Goal: Task Accomplishment & Management: Manage account settings

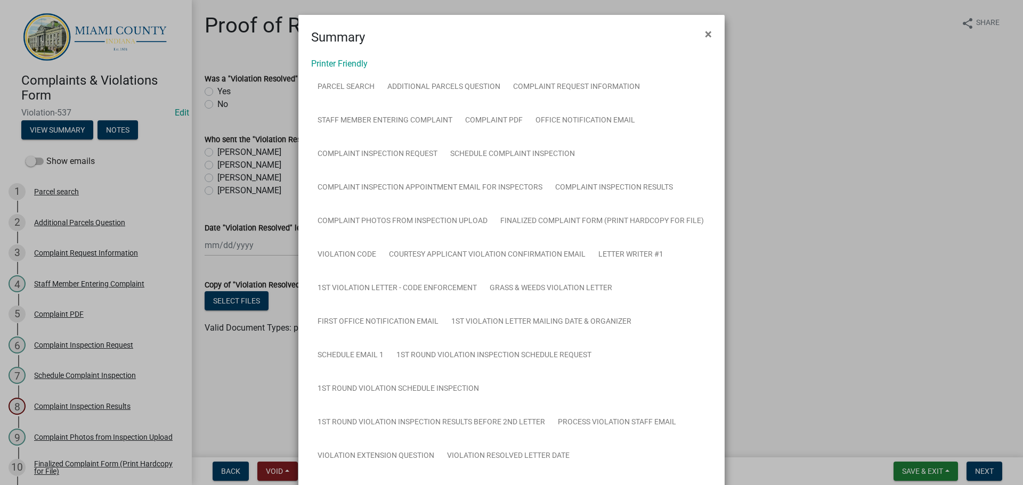
scroll to position [127, 0]
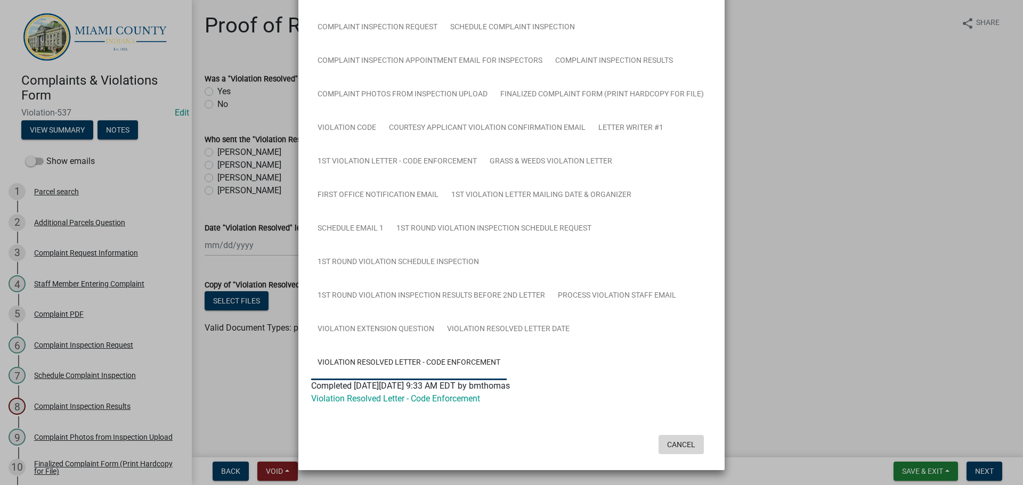
click at [666, 442] on button "Cancel" at bounding box center [681, 444] width 45 height 19
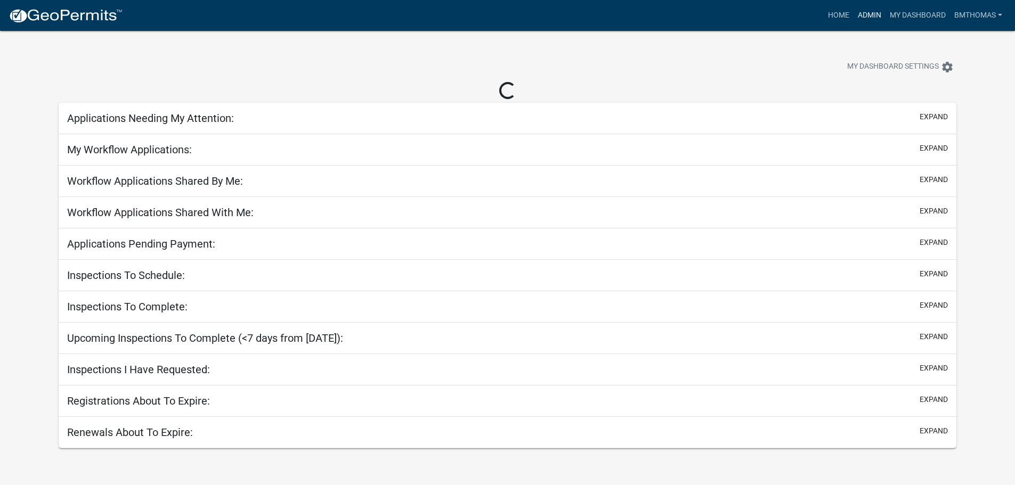
click at [864, 17] on link "Admin" at bounding box center [870, 15] width 32 height 20
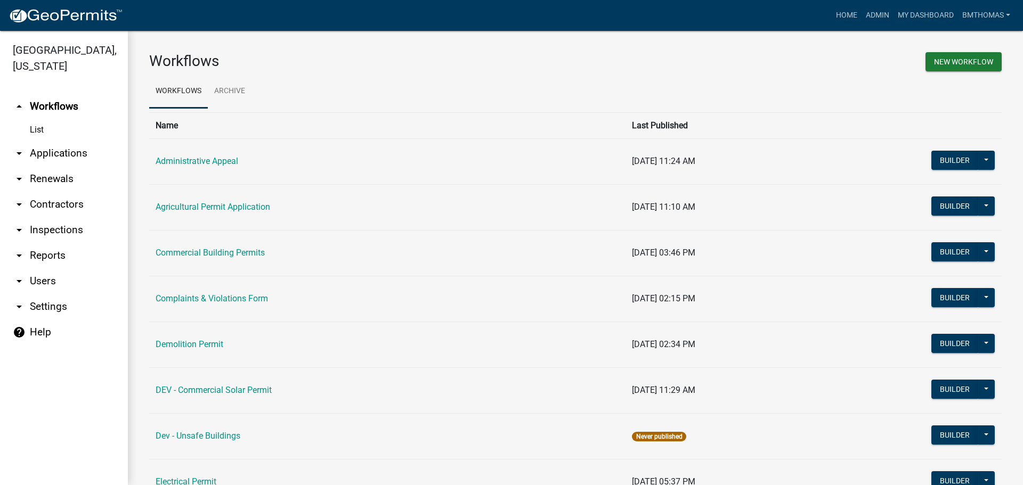
click at [62, 141] on link "arrow_drop_down Applications" at bounding box center [64, 154] width 128 height 26
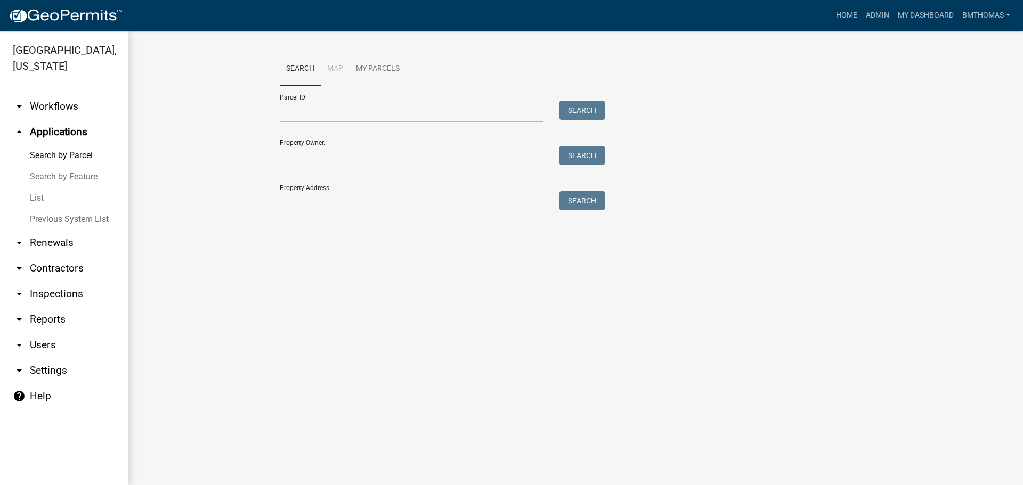
click at [38, 188] on link "List" at bounding box center [64, 198] width 128 height 21
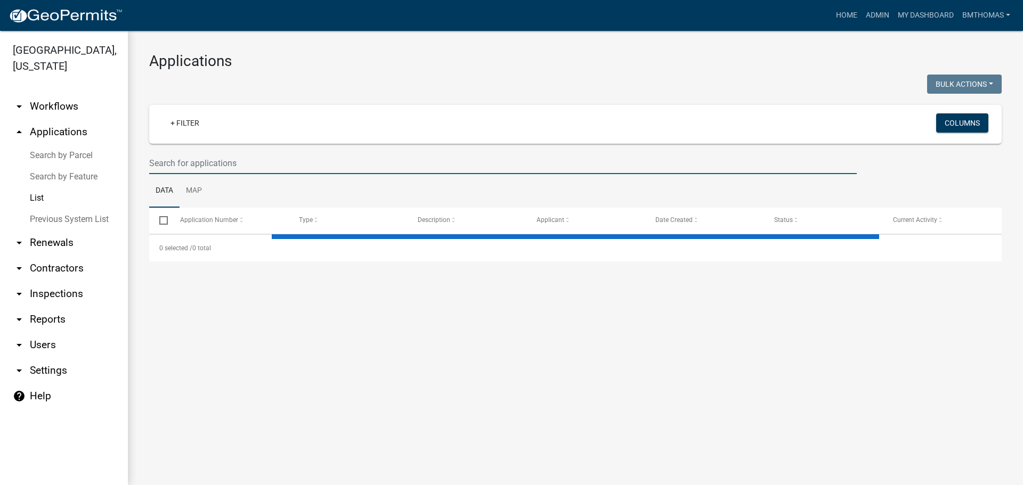
click at [210, 165] on input "text" at bounding box center [503, 163] width 708 height 22
select select "3: 100"
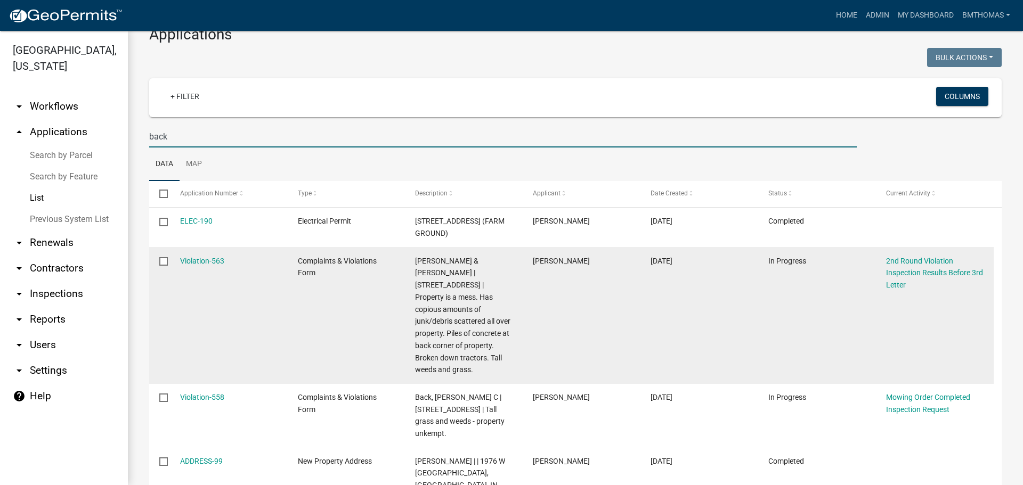
scroll to position [53, 0]
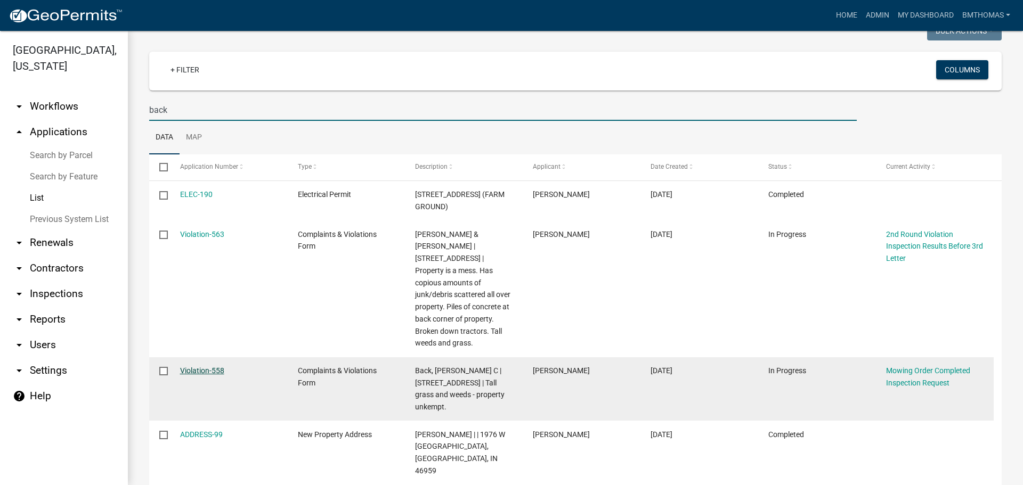
type input "back"
click at [193, 367] on link "Violation-558" at bounding box center [202, 371] width 44 height 9
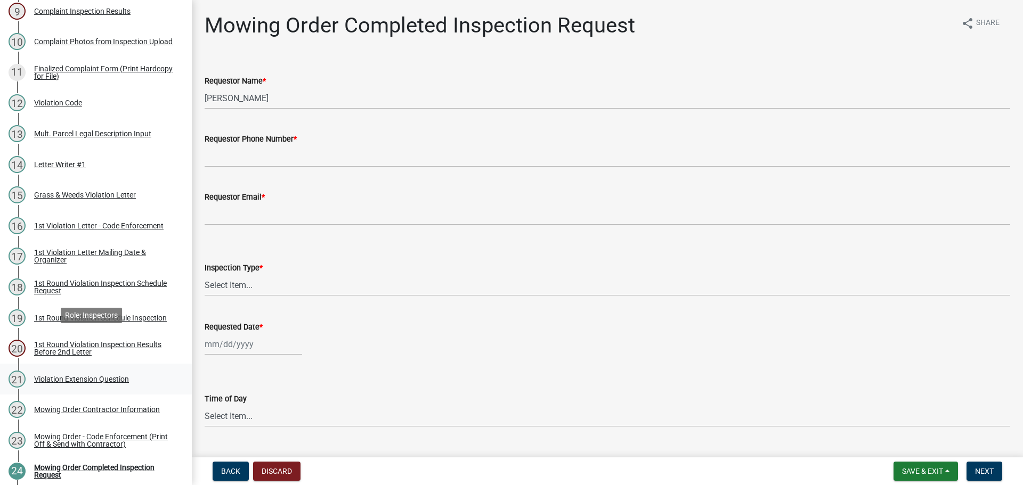
scroll to position [480, 0]
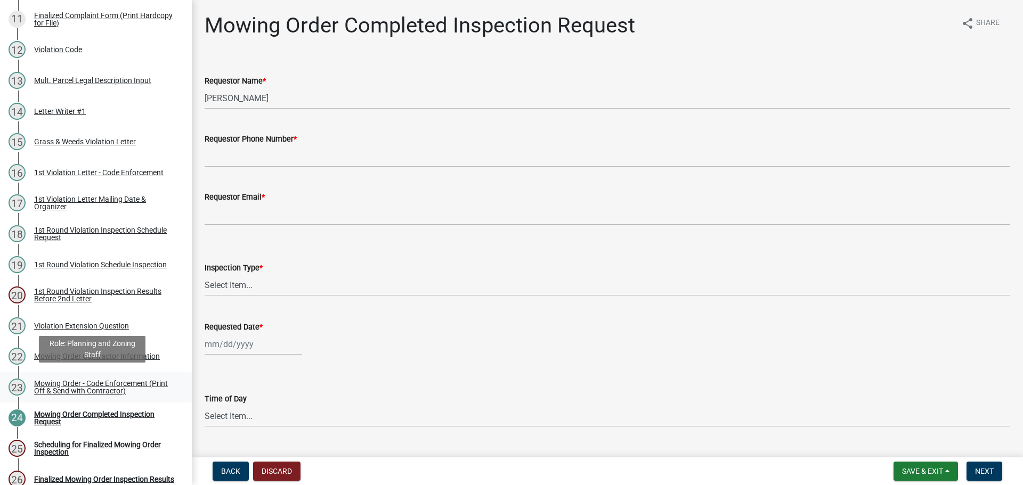
click at [118, 386] on div "Mowing Order - Code Enforcement (Print Off & Send with Contractor)" at bounding box center [104, 387] width 141 height 15
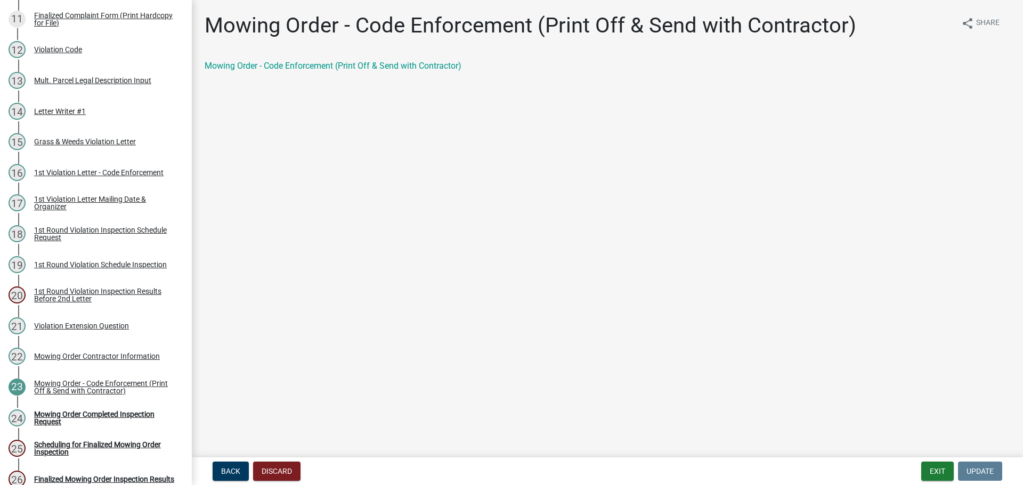
click at [275, 60] on div "Mowing Order - Code Enforcement (Print Off & Send with Contractor)" at bounding box center [608, 66] width 806 height 13
click at [408, 63] on link "Mowing Order - Code Enforcement (Print Off & Send with Contractor)" at bounding box center [333, 66] width 257 height 10
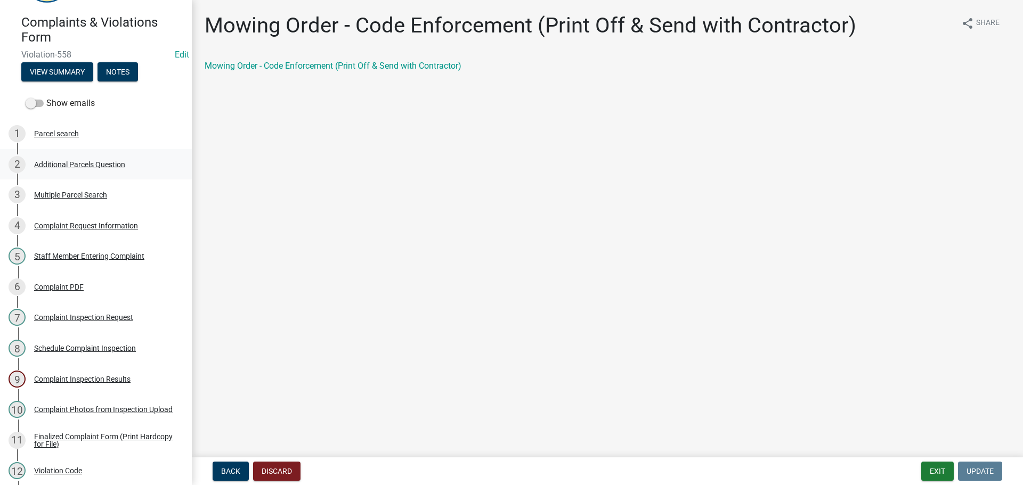
scroll to position [0, 0]
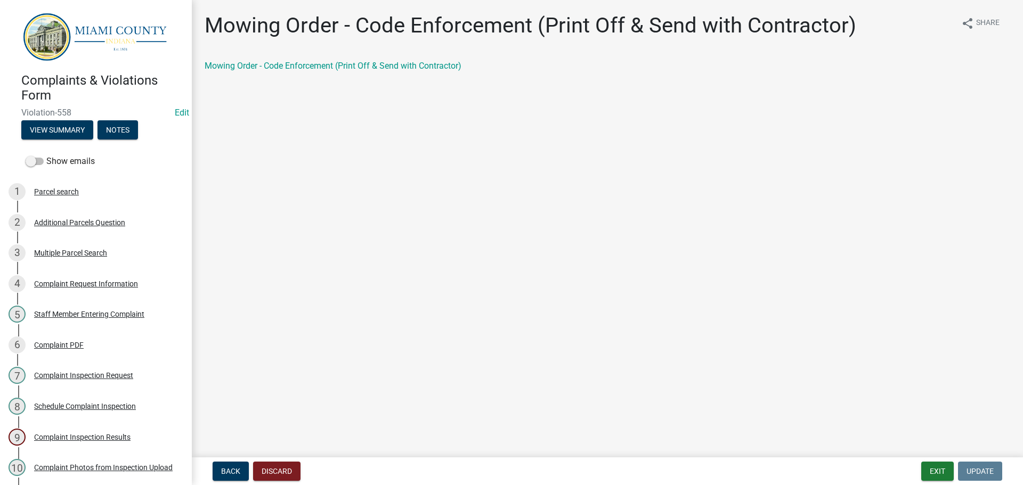
click at [114, 139] on div "Complaints & Violations Form Violation-558 Edit View Summary Notes" at bounding box center [96, 103] width 175 height 78
click at [113, 134] on button "Notes" at bounding box center [118, 129] width 40 height 19
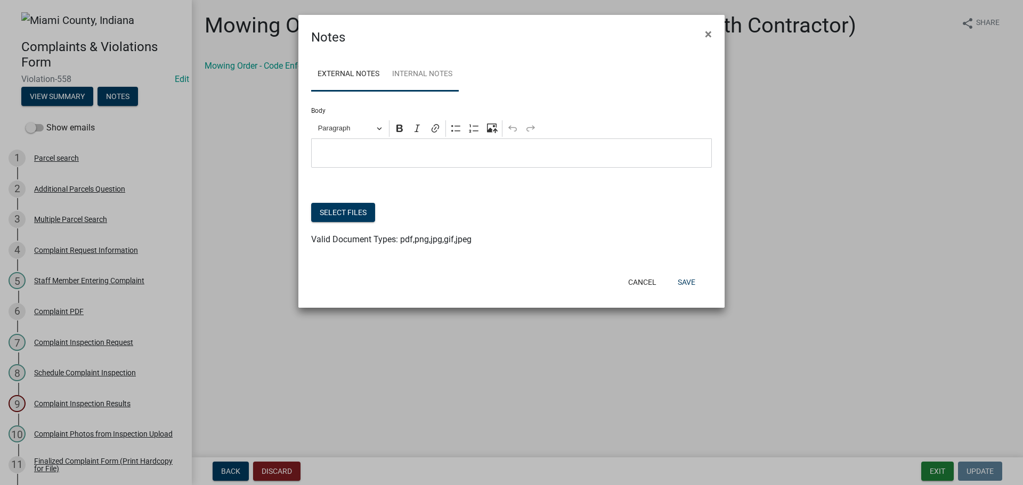
click at [438, 78] on link "Internal Notes" at bounding box center [422, 75] width 73 height 34
click at [373, 131] on span "Paragraph" at bounding box center [345, 128] width 55 height 13
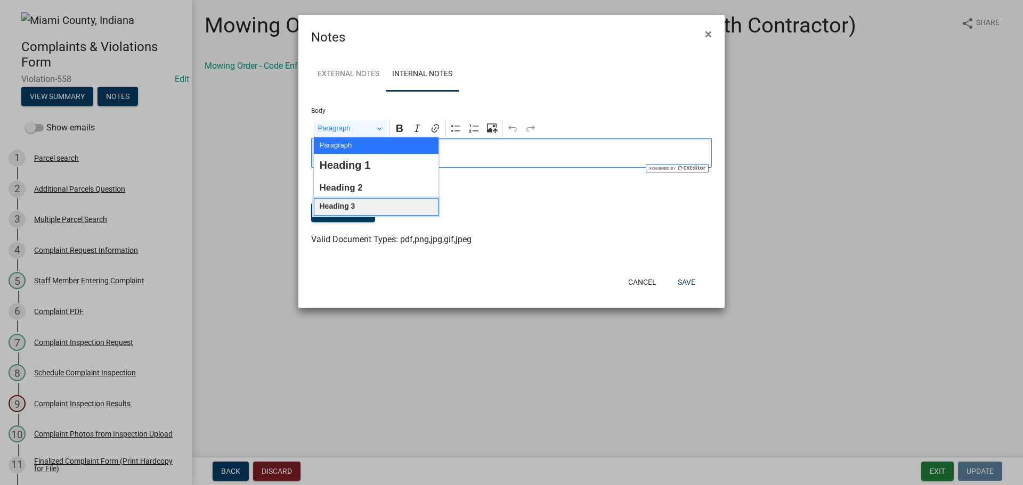
click at [346, 202] on span "Heading 3" at bounding box center [337, 207] width 36 height 14
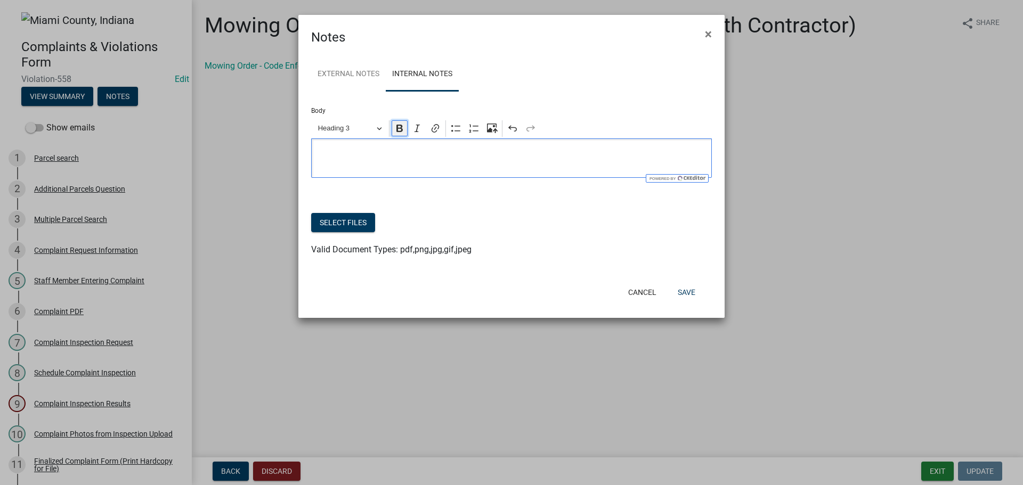
click at [400, 132] on icon "Editor toolbar" at bounding box center [399, 128] width 6 height 7
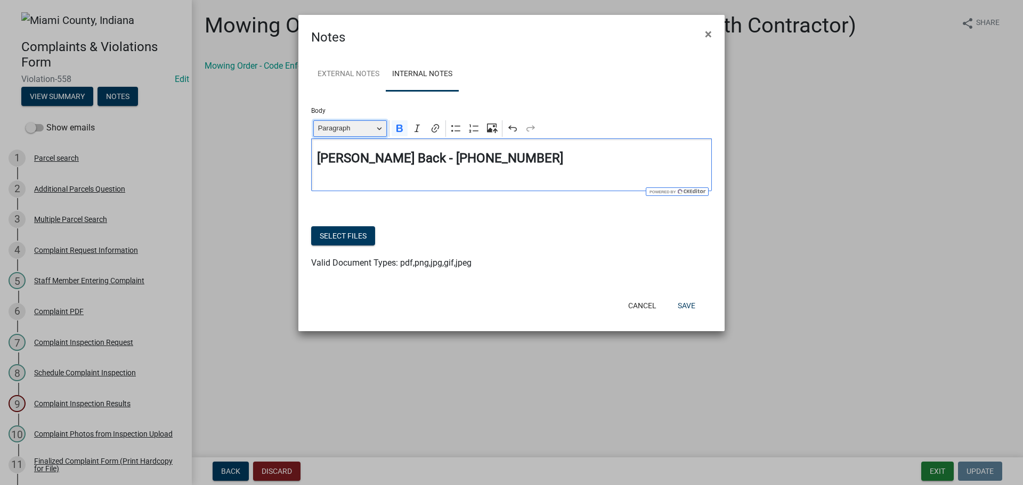
click at [372, 131] on span "Paragraph" at bounding box center [345, 128] width 55 height 13
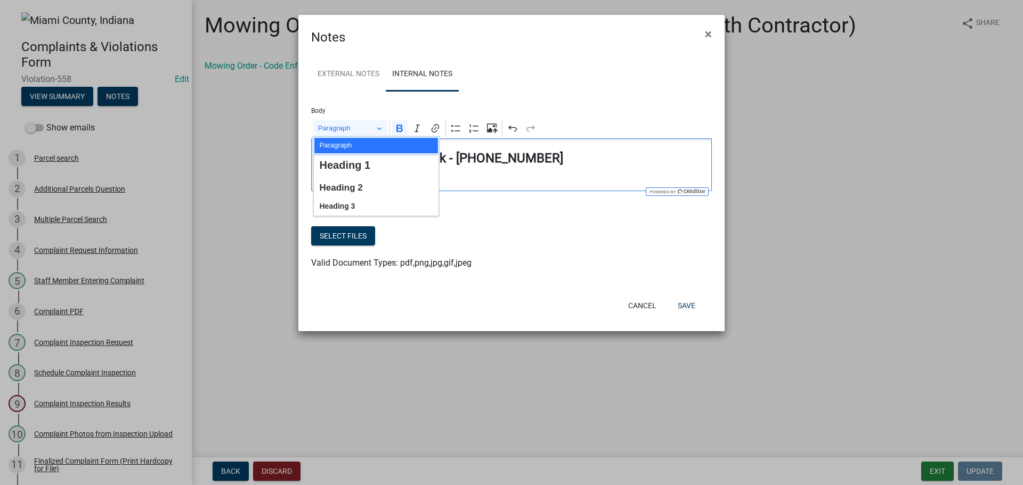
click at [345, 149] on span "Paragraph" at bounding box center [335, 145] width 33 height 13
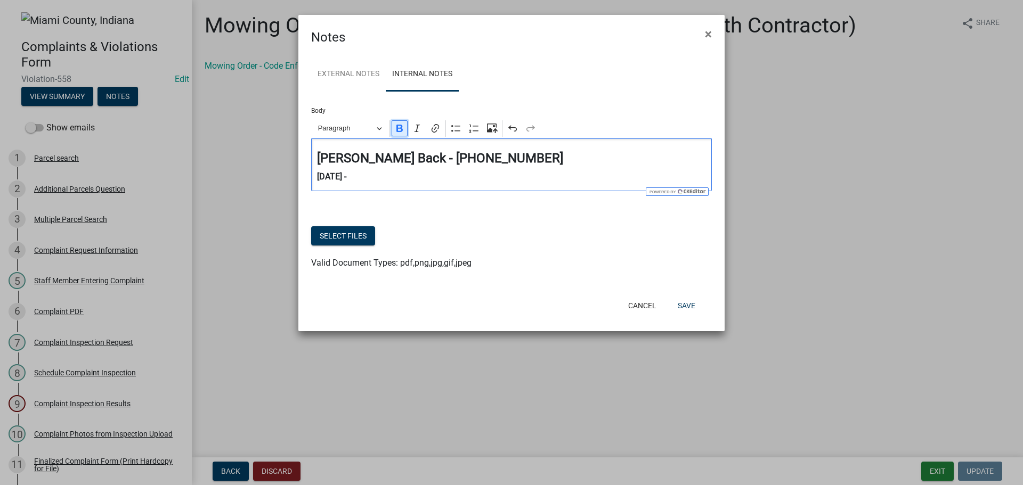
click at [395, 125] on icon "Editor toolbar" at bounding box center [399, 128] width 11 height 11
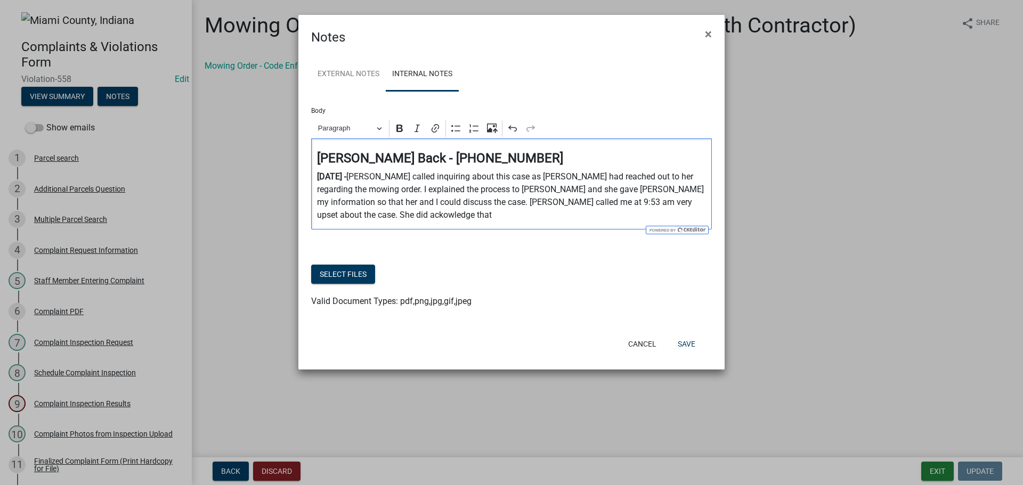
click at [660, 206] on p "10.9.25 - ⁠⁠⁠⁠⁠⁠⁠Sandy Chittum called inquiring about this case as Ashley had r…" at bounding box center [512, 196] width 390 height 51
click at [613, 214] on p "10.9.25 - ⁠⁠⁠⁠⁠⁠⁠Sandy Chittum called inquiring about this case as Ashley had r…" at bounding box center [512, 196] width 390 height 51
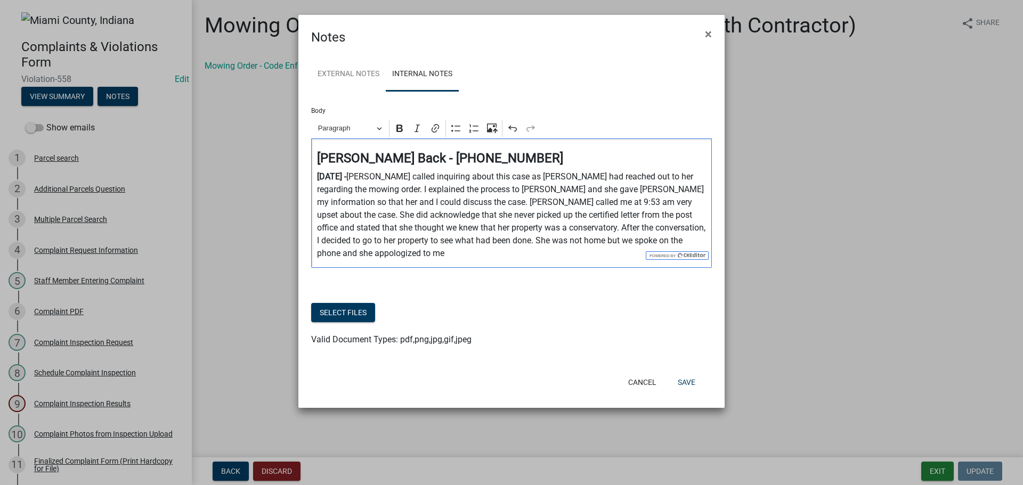
click at [619, 243] on p "10.9.25 - ⁠⁠⁠⁠⁠⁠⁠Sandy Chittum called inquiring about this case as Ashley had r…" at bounding box center [512, 216] width 390 height 90
click at [683, 241] on p "10.9.25 - ⁠⁠⁠⁠⁠⁠⁠Sandy Chittum called inquiring about this case as Ashley had r…" at bounding box center [512, 216] width 390 height 90
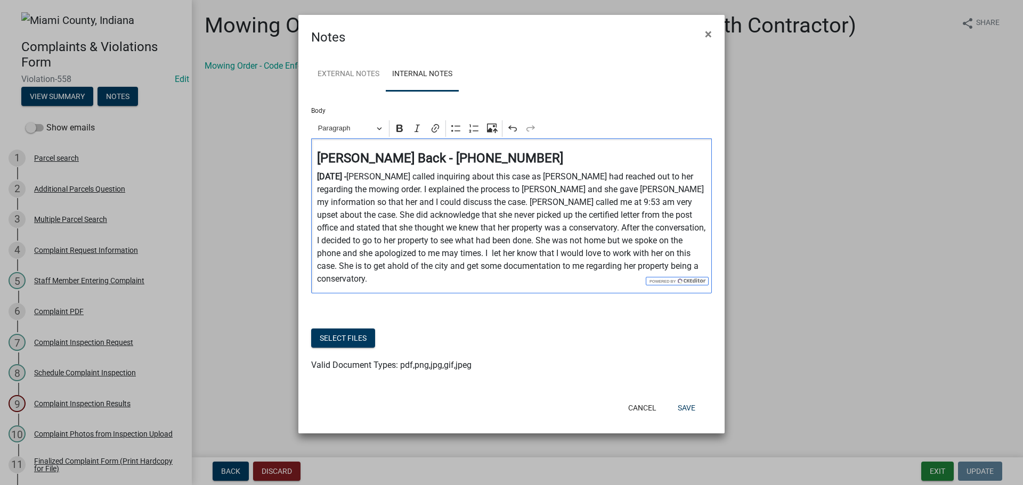
click at [349, 254] on p "10.9.25 - ⁠⁠⁠⁠⁠⁠⁠Sandy Chittum called inquiring about this case as Ashley had r…" at bounding box center [512, 228] width 390 height 115
click at [616, 264] on p "10.9.25 - ⁠⁠⁠⁠⁠⁠⁠Sandy Chittum called inquiring about this case as Ashley had r…" at bounding box center [512, 228] width 390 height 115
click at [682, 411] on button "Save" at bounding box center [686, 408] width 35 height 19
